Goal: Transaction & Acquisition: Purchase product/service

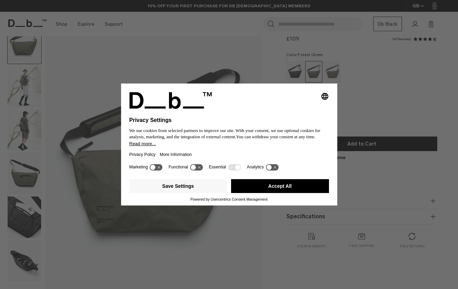
scroll to position [25, 0]
click at [236, 169] on icon at bounding box center [234, 167] width 13 height 7
click at [278, 170] on icon at bounding box center [272, 167] width 13 height 7
click at [278, 170] on icon at bounding box center [275, 167] width 5 height 5
click at [188, 189] on button "Save Settings" at bounding box center [178, 186] width 98 height 14
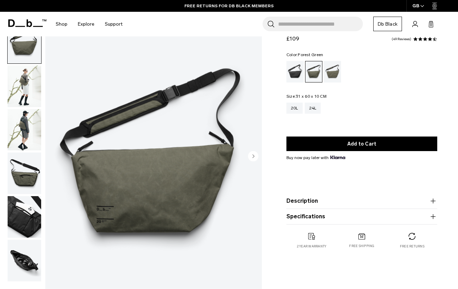
click at [25, 122] on img "button" at bounding box center [25, 130] width 34 height 42
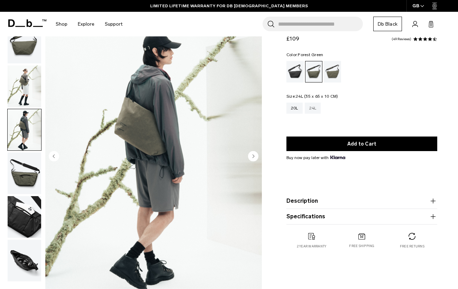
click at [313, 106] on div "24L" at bounding box center [313, 107] width 16 height 11
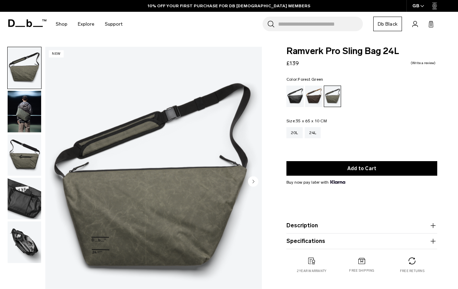
click at [22, 116] on img "button" at bounding box center [25, 112] width 34 height 42
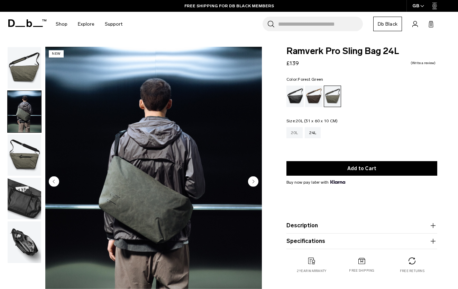
click at [297, 134] on div "20L" at bounding box center [295, 132] width 16 height 11
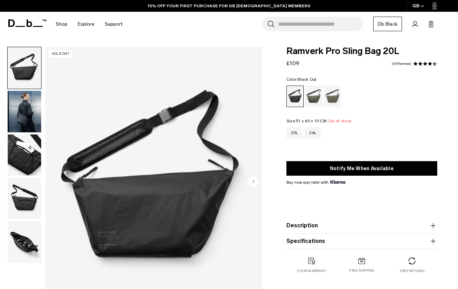
click at [23, 120] on img "button" at bounding box center [25, 112] width 34 height 42
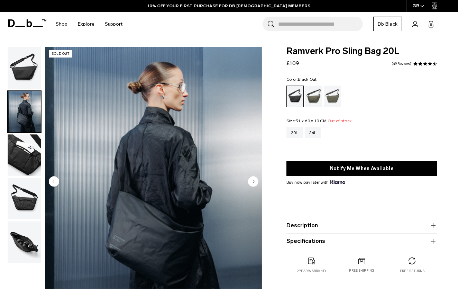
click at [24, 163] on img "button" at bounding box center [25, 155] width 34 height 42
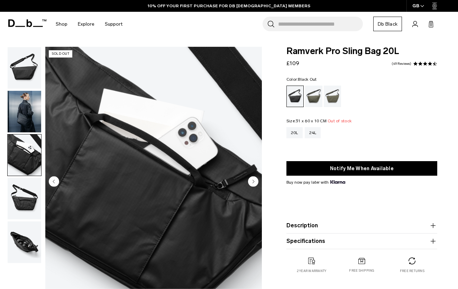
click at [24, 191] on img "button" at bounding box center [25, 199] width 34 height 42
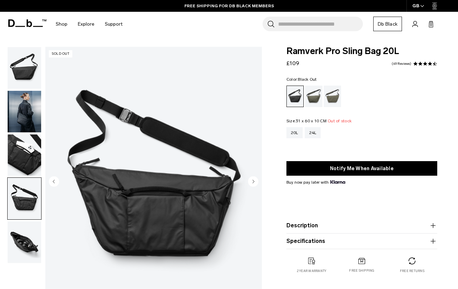
click at [27, 232] on img "button" at bounding box center [25, 242] width 34 height 42
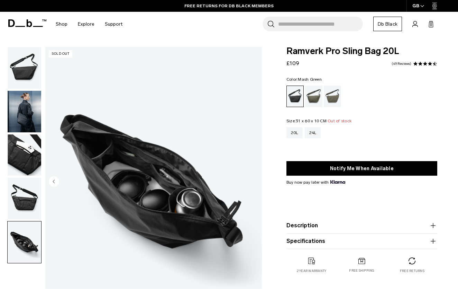
click at [337, 96] on div "Mash Green" at bounding box center [333, 96] width 18 height 21
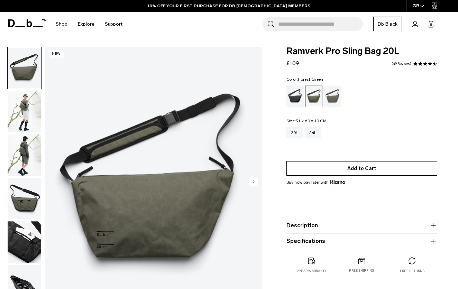
click at [360, 171] on button "Add to Cart" at bounding box center [362, 168] width 151 height 15
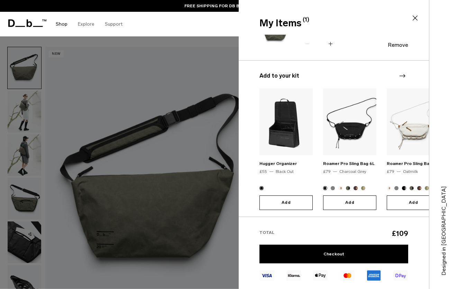
click at [61, 24] on link "Shop" at bounding box center [62, 24] width 12 height 25
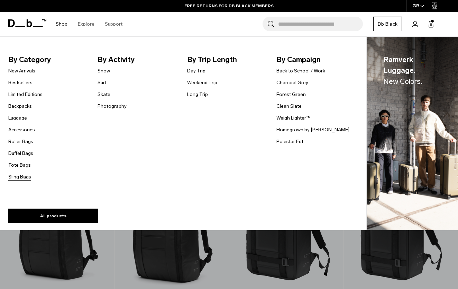
click at [21, 176] on link "Sling Bags" at bounding box center [19, 176] width 23 height 7
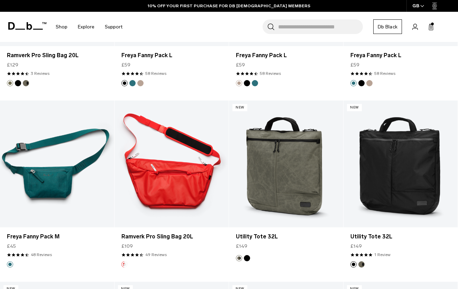
scroll to position [609, 0]
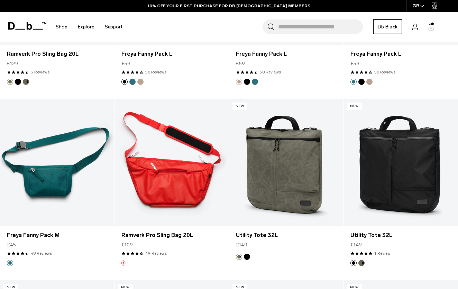
click at [172, 174] on link "Ramverk Pro Sling Bag 20L" at bounding box center [172, 162] width 114 height 127
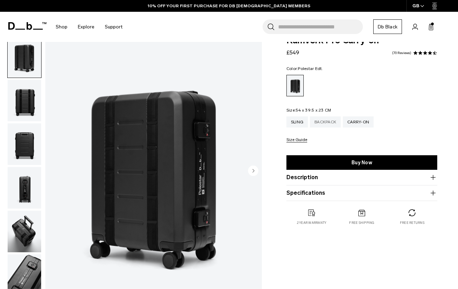
scroll to position [42, 0]
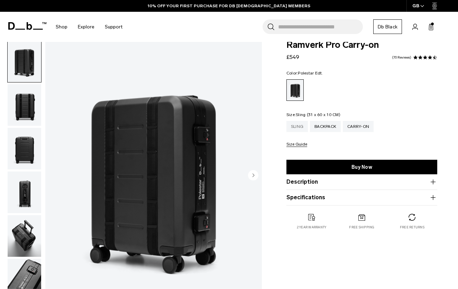
click at [303, 124] on div "Sling" at bounding box center [297, 126] width 21 height 11
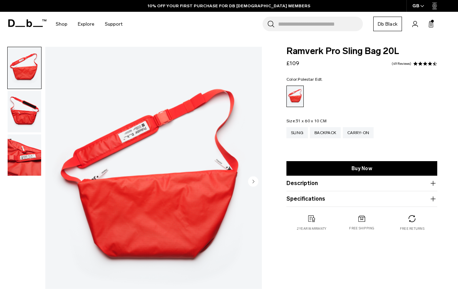
click at [27, 118] on img "button" at bounding box center [25, 112] width 34 height 42
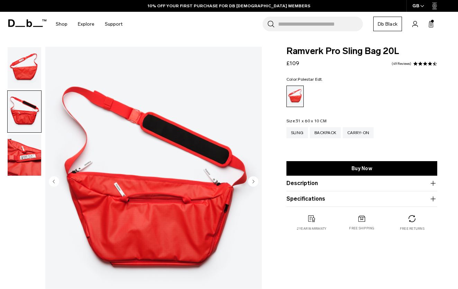
click at [27, 77] on img "button" at bounding box center [25, 68] width 34 height 42
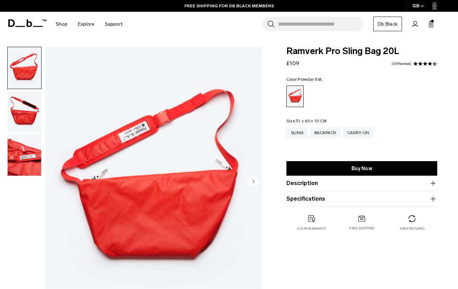
click at [431, 27] on icon at bounding box center [432, 24] width 6 height 7
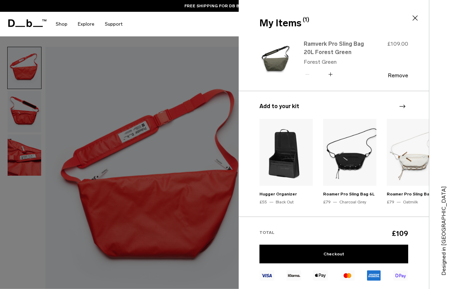
click at [333, 44] on link "Ramverk Pro Sling Bag 20L Forest Green" at bounding box center [334, 48] width 61 height 17
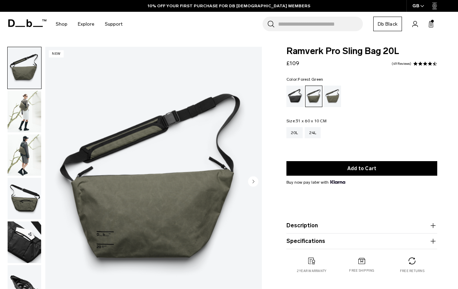
click at [251, 183] on circle "Next slide" at bounding box center [253, 181] width 10 height 10
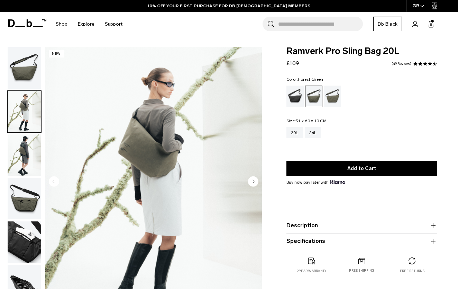
click at [251, 183] on circle "Next slide" at bounding box center [253, 181] width 10 height 10
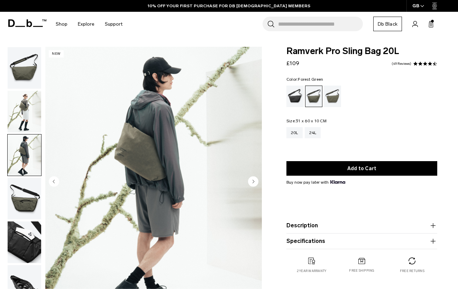
click at [251, 183] on circle "Next slide" at bounding box center [253, 181] width 10 height 10
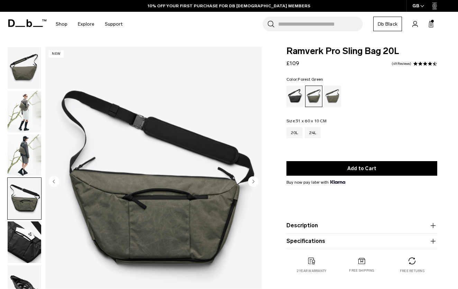
click at [251, 183] on circle "Next slide" at bounding box center [253, 181] width 10 height 10
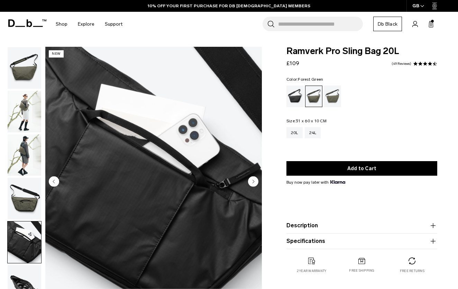
click at [251, 183] on circle "Next slide" at bounding box center [253, 181] width 10 height 10
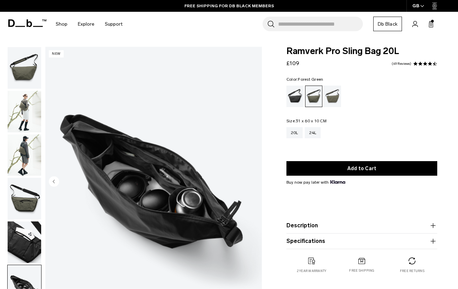
click at [251, 183] on img "6 / 6" at bounding box center [153, 182] width 217 height 271
